Goal: Communication & Community: Participate in discussion

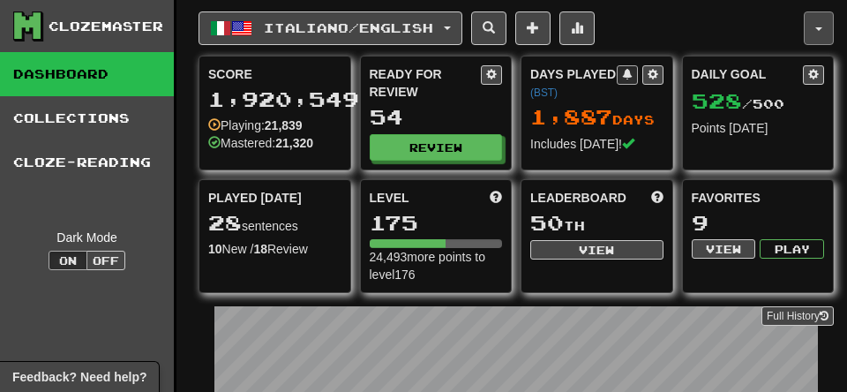
click at [807, 27] on button "button" at bounding box center [819, 28] width 30 height 34
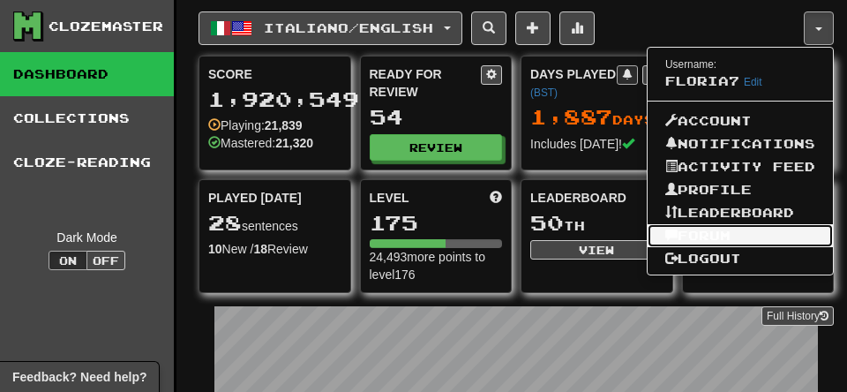
click at [656, 247] on link "Forum" at bounding box center [740, 235] width 185 height 23
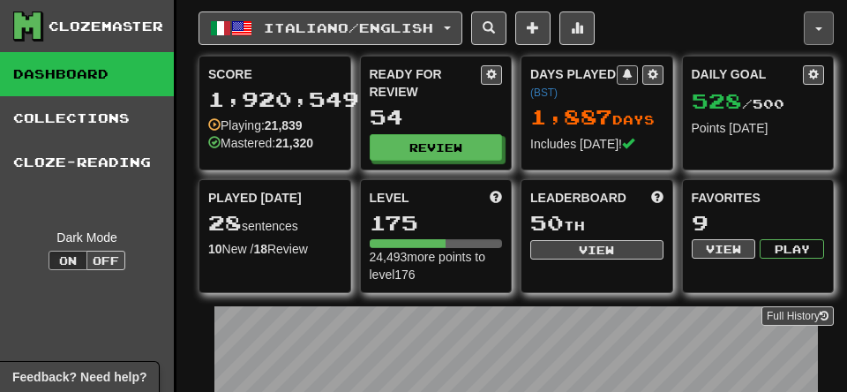
click at [810, 31] on button "button" at bounding box center [819, 28] width 30 height 34
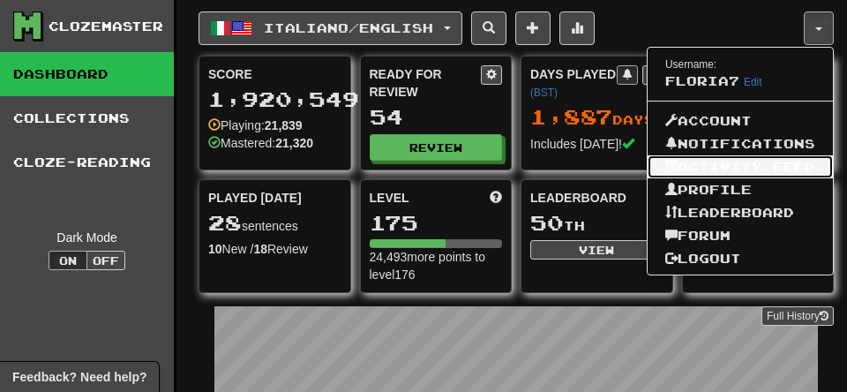
click at [648, 178] on link "Activity Feed" at bounding box center [740, 166] width 185 height 23
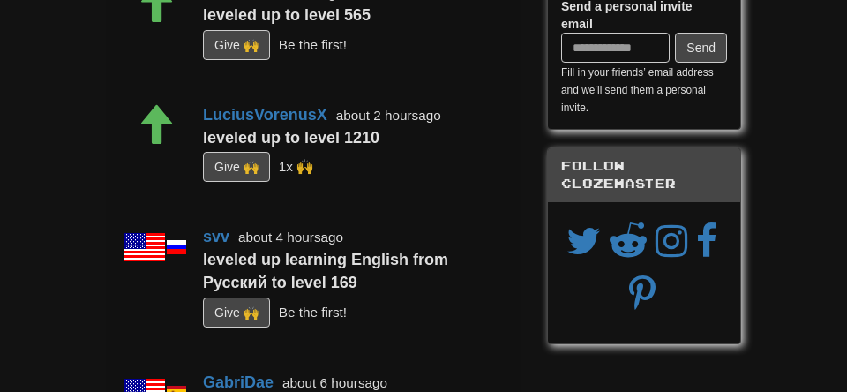
scroll to position [136, 0]
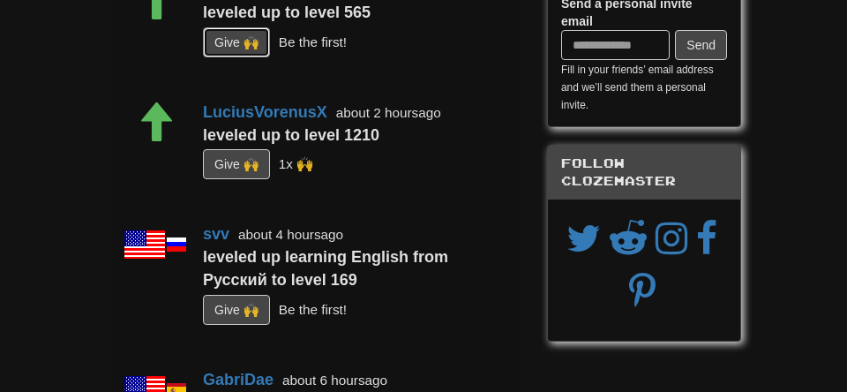
click at [266, 57] on button "G i ve 🙌" at bounding box center [236, 42] width 67 height 30
click at [249, 179] on button "G i ve 🙌" at bounding box center [236, 164] width 67 height 30
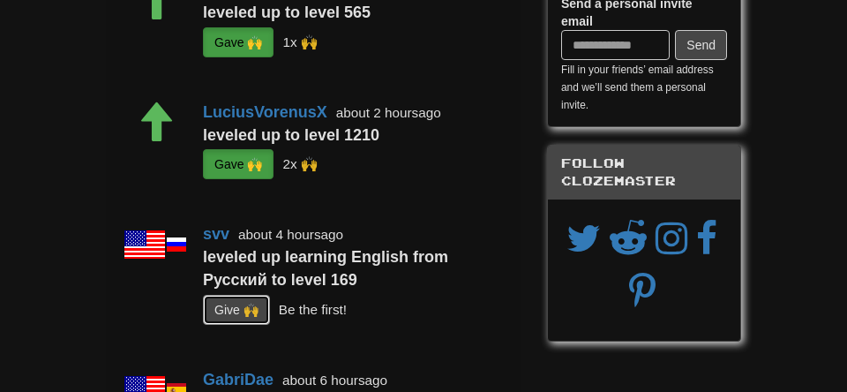
click at [250, 325] on button "G i ve 🙌" at bounding box center [236, 310] width 67 height 30
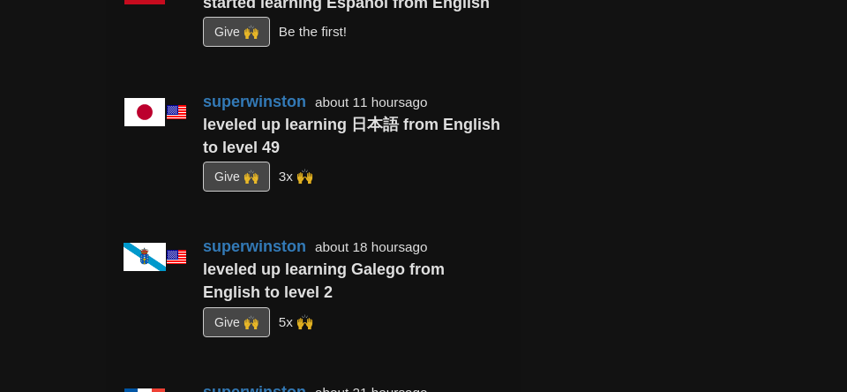
scroll to position [659, 0]
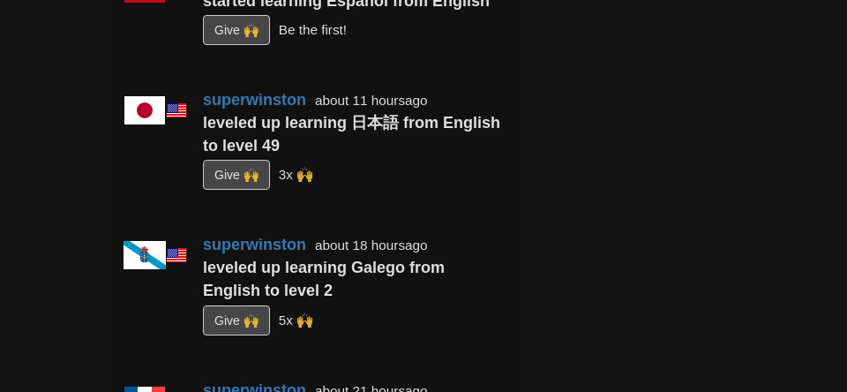
click at [251, 45] on button "G i ve 🙌" at bounding box center [236, 30] width 67 height 30
click at [242, 190] on button "G i ve 🙌" at bounding box center [236, 175] width 67 height 30
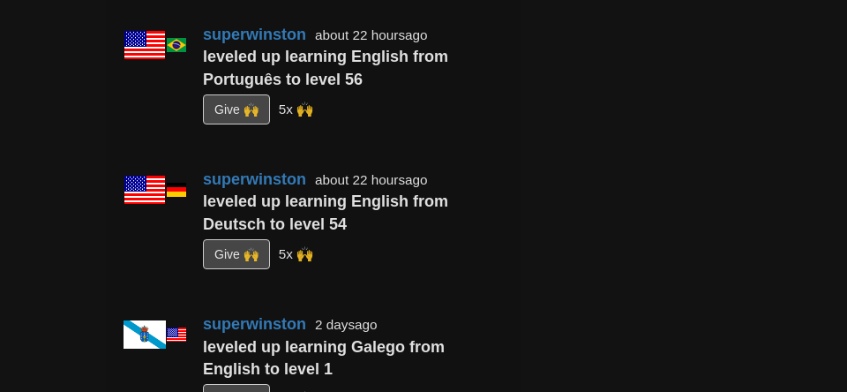
scroll to position [1160, 0]
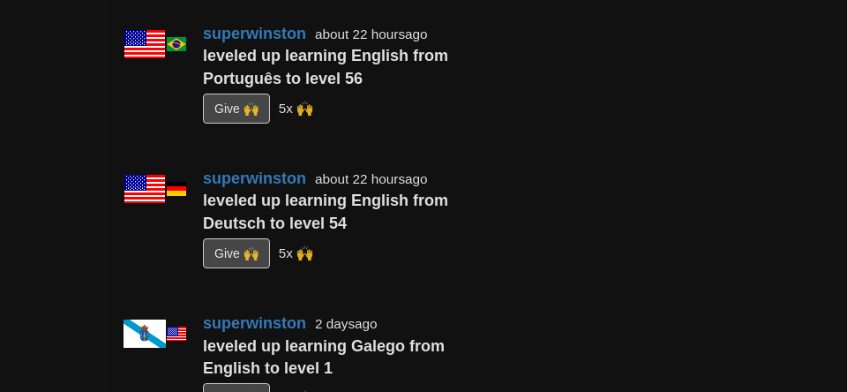
click at [244, 124] on button "G i ve 🙌" at bounding box center [236, 109] width 67 height 30
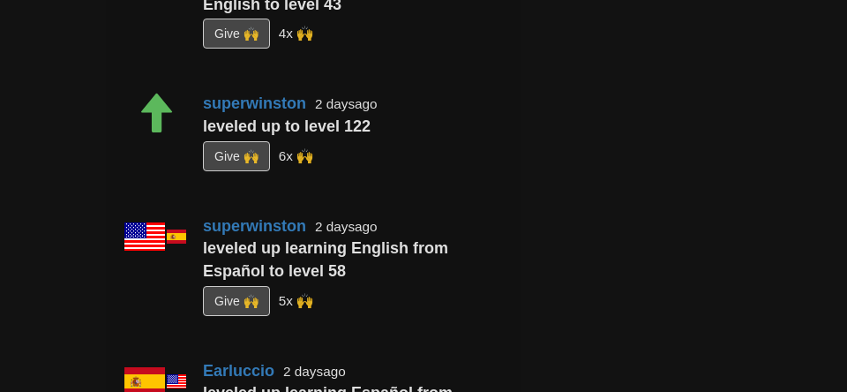
scroll to position [1809, 0]
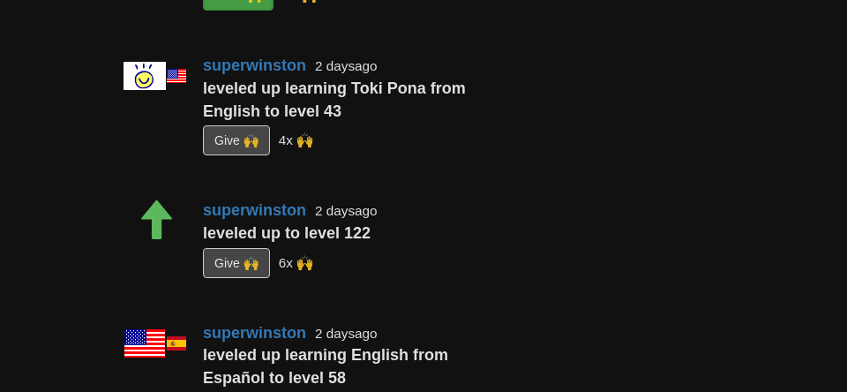
scroll to position [1705, 0]
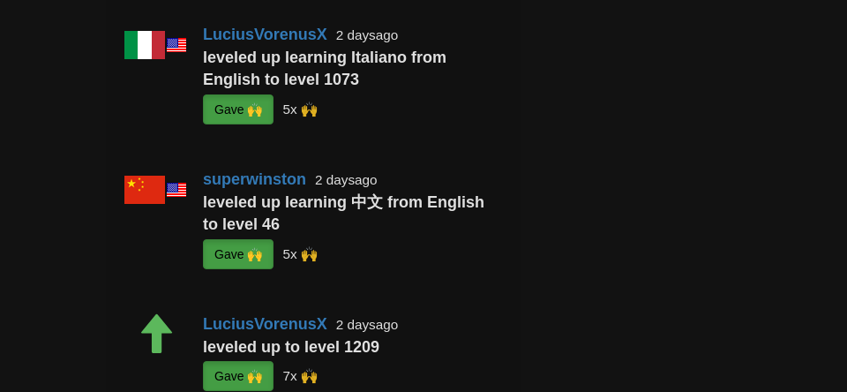
scroll to position [2297, 0]
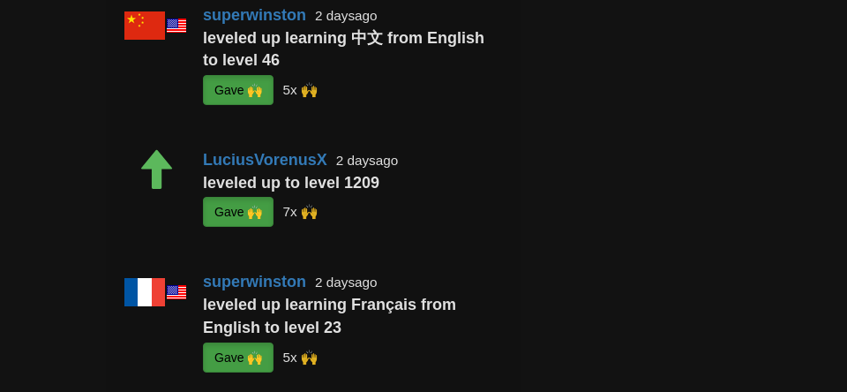
scroll to position [2480, 0]
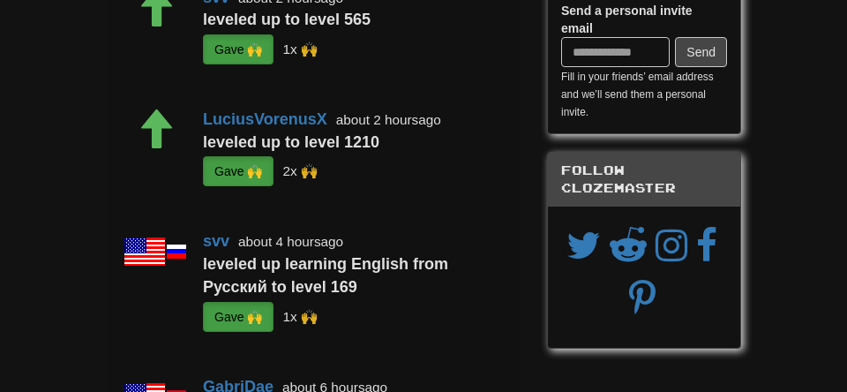
scroll to position [0, 0]
